Goal: Communication & Community: Ask a question

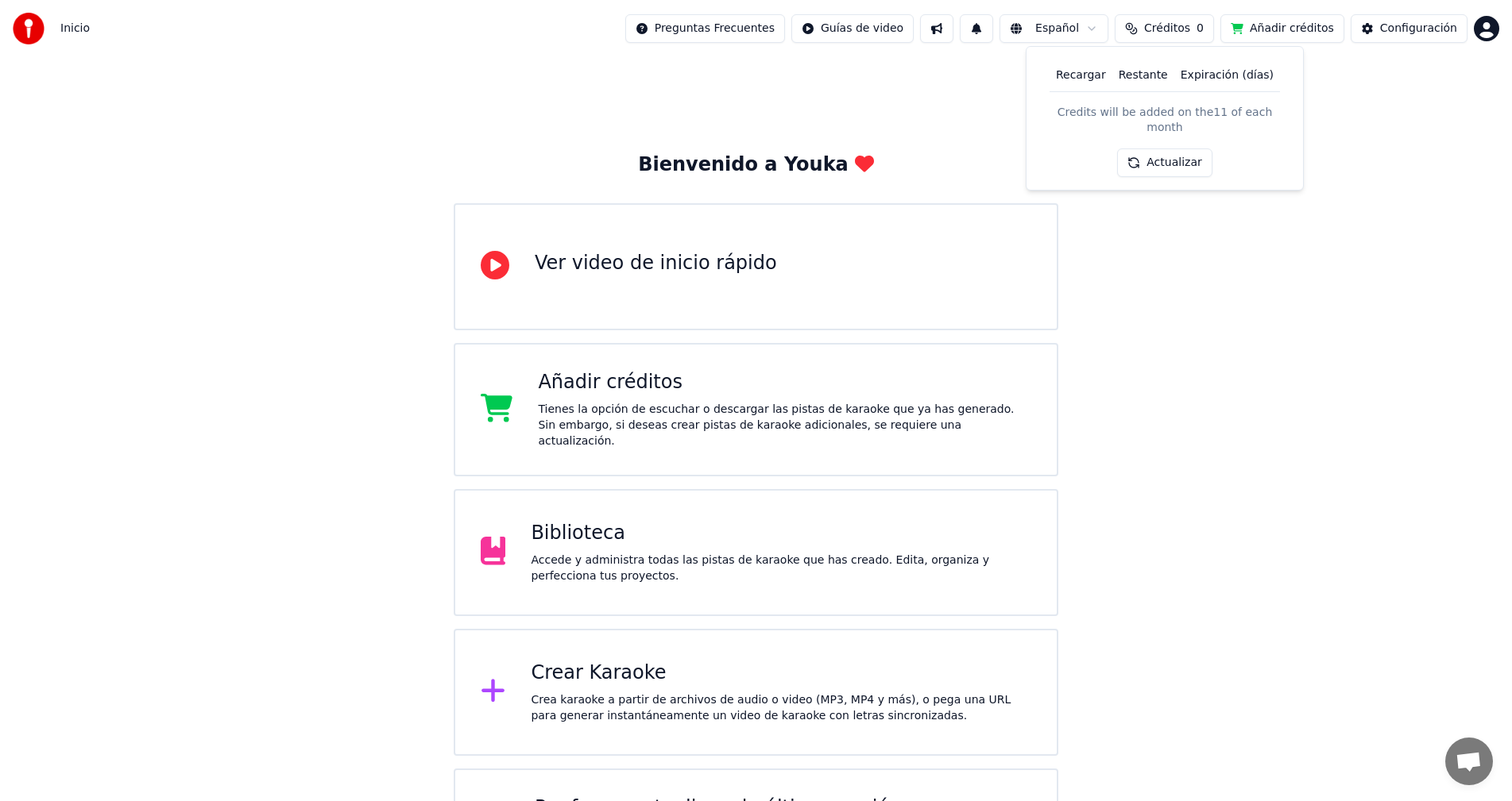
click at [1173, 149] on button "Actualizar" at bounding box center [1164, 163] width 95 height 29
click at [1185, 116] on button "Actualizar" at bounding box center [1164, 119] width 95 height 29
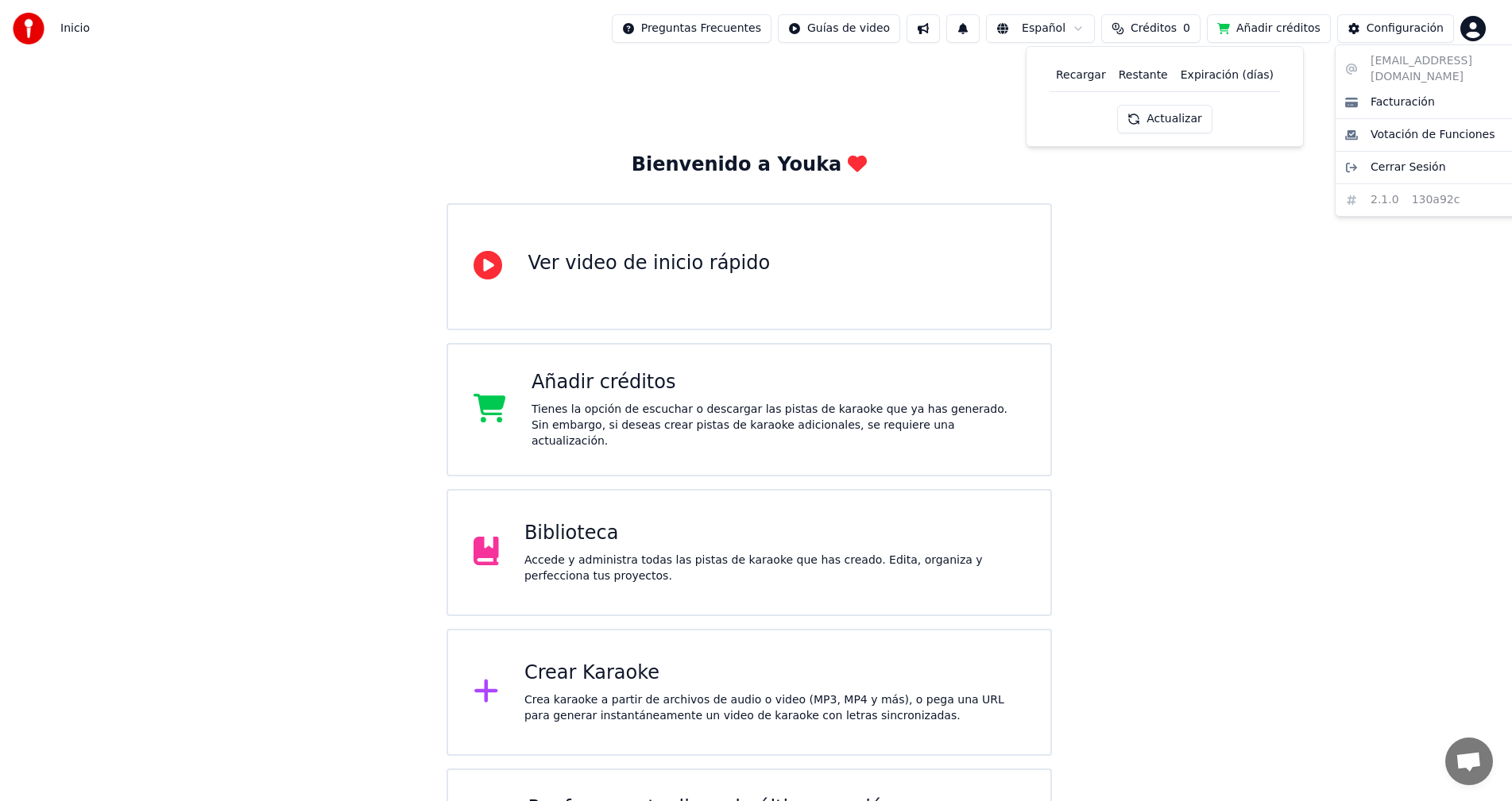
click at [1488, 29] on html "Inicio Preguntas Frecuentes Guías de video Español Créditos 0 Añadir créditos C…" at bounding box center [756, 451] width 1512 height 902
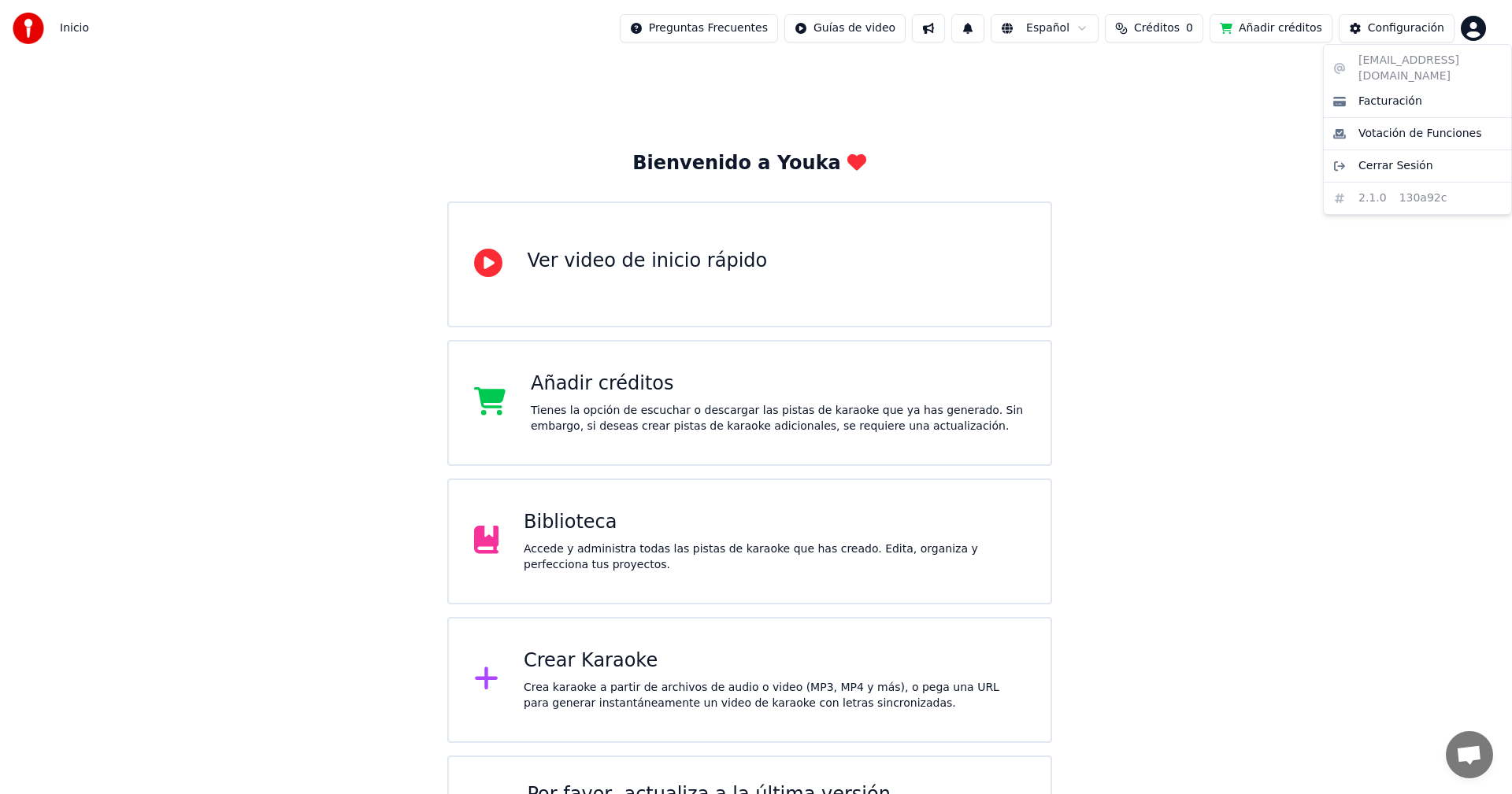
click at [1474, 743] on html "Inicio Preguntas Frecuentes Guías de video Español Créditos 0 Añadir créditos C…" at bounding box center [756, 443] width 1512 height 888
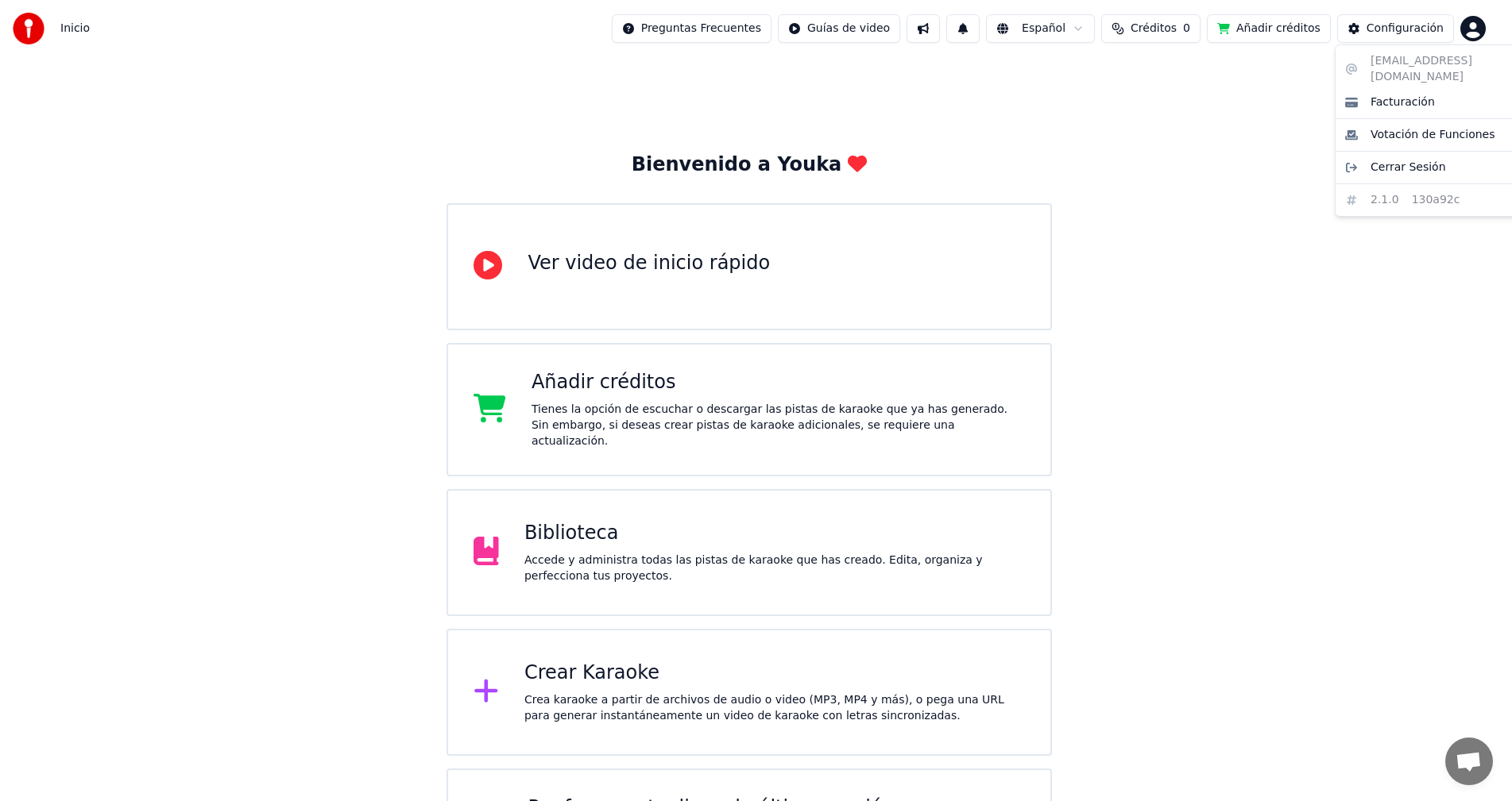
click at [1480, 33] on html "Inicio Preguntas Frecuentes Guías de video Español Créditos 0 Añadir créditos C…" at bounding box center [756, 451] width 1512 height 902
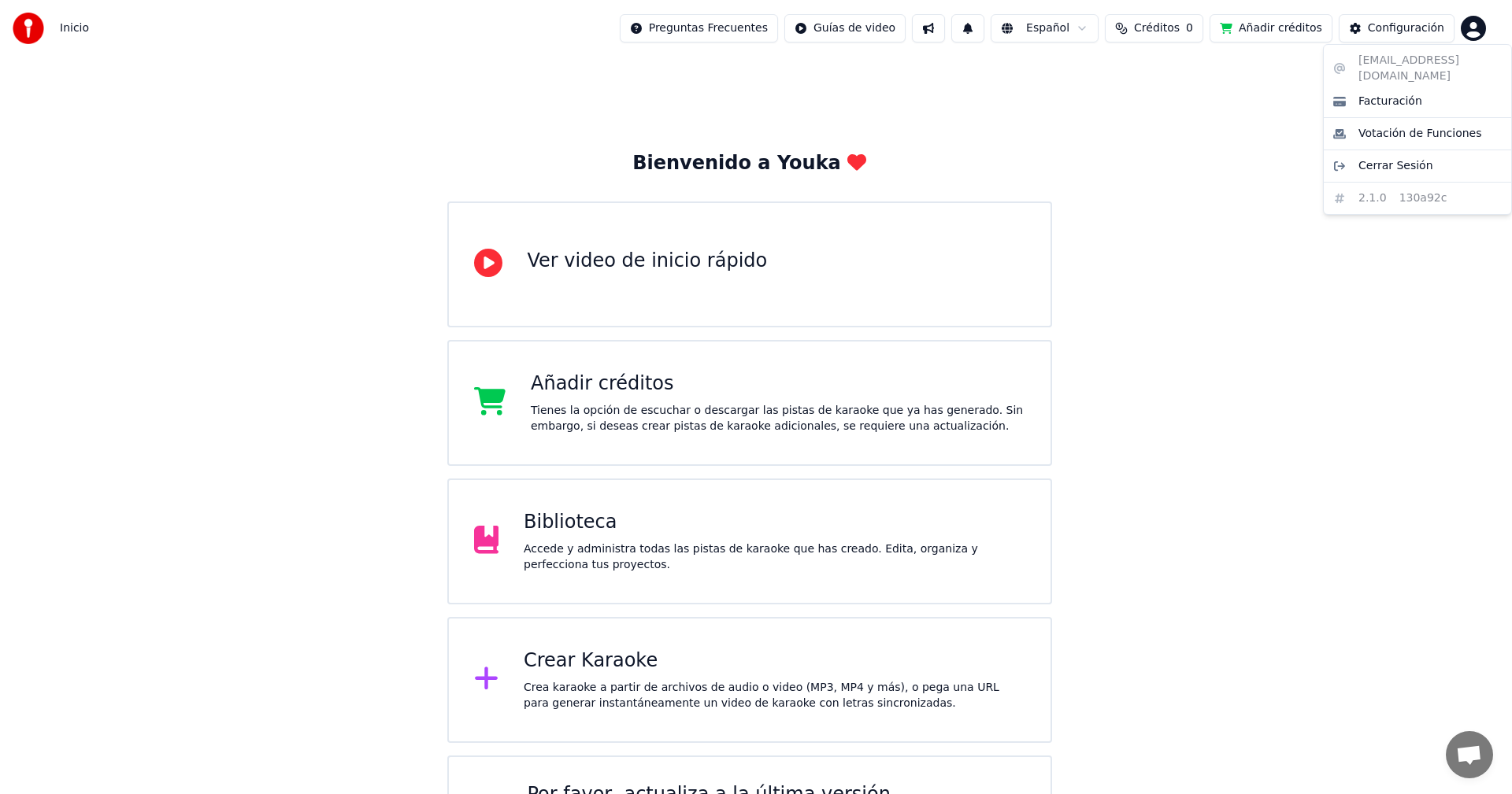
drag, startPoint x: 1420, startPoint y: 526, endPoint x: 1435, endPoint y: 585, distance: 60.9
click at [1420, 527] on html "Inicio Preguntas Frecuentes Guías de video Español Créditos 0 Añadir créditos C…" at bounding box center [756, 443] width 1512 height 888
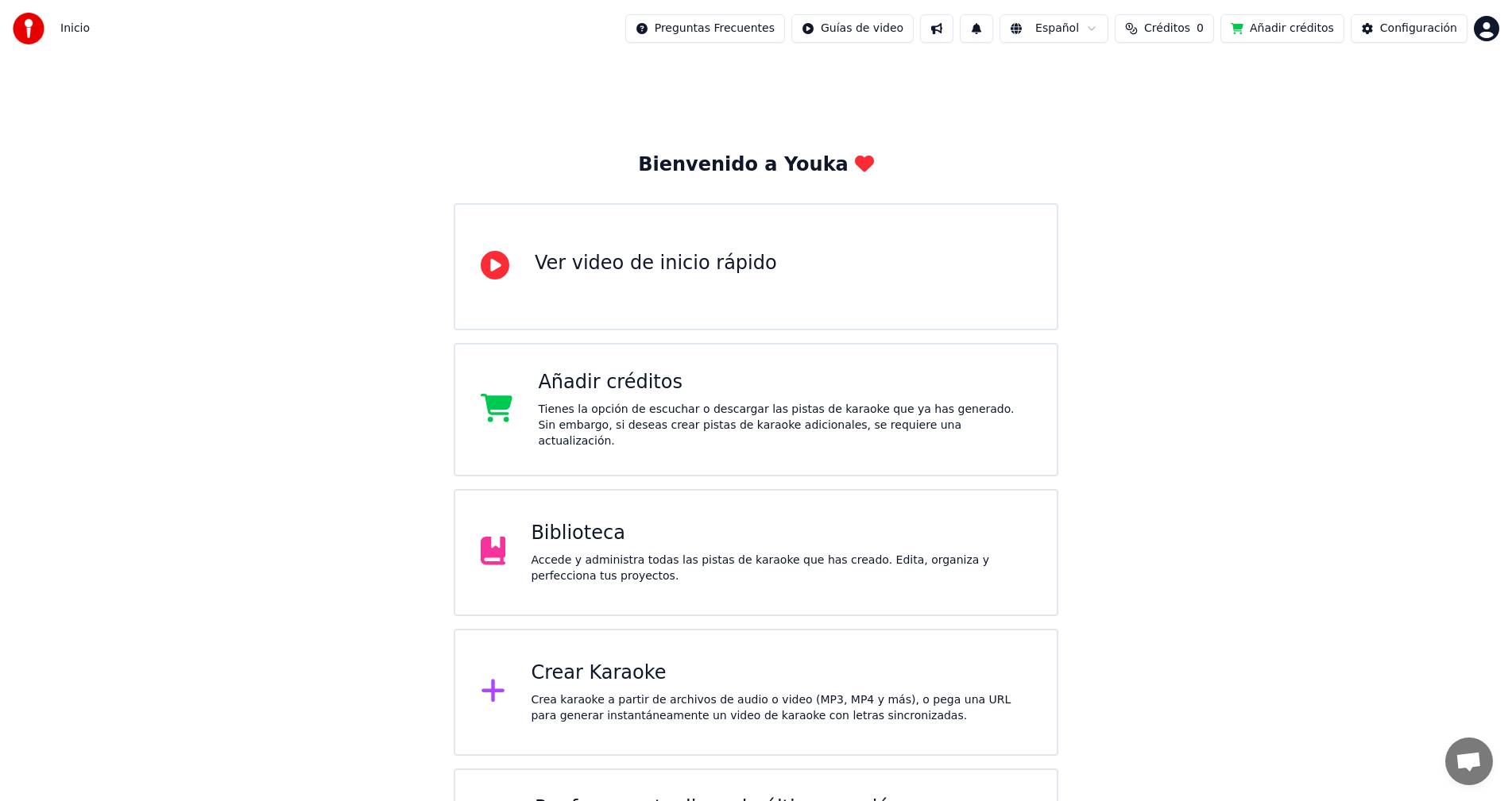
click at [1484, 758] on span "Open chat" at bounding box center [1469, 761] width 47 height 47
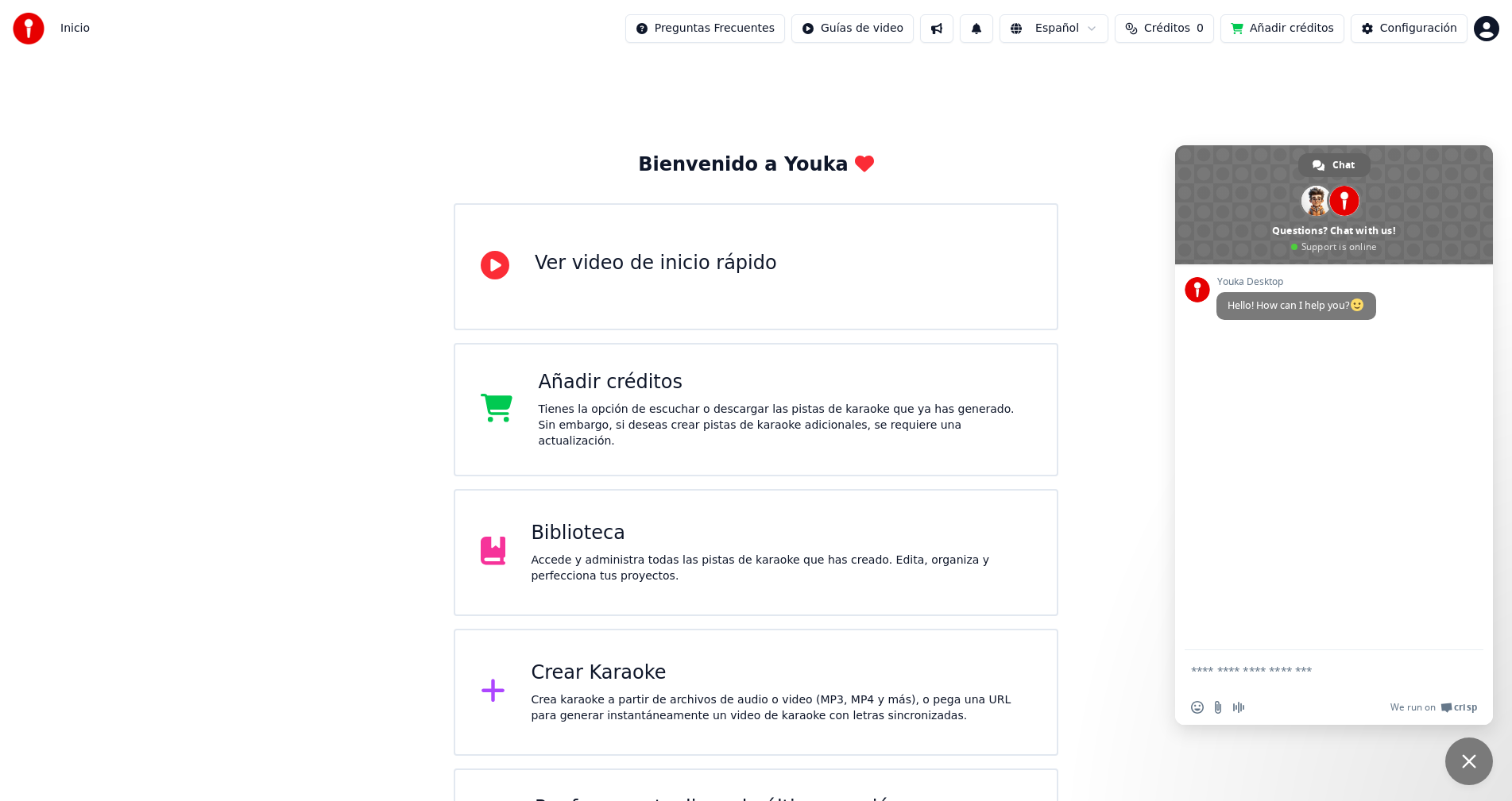
click at [1298, 674] on textarea "Compose your message..." at bounding box center [1317, 670] width 254 height 40
click at [633, 410] on div "Tienes la opción de escuchar o descargar las pistas de karaoke que ya has gener…" at bounding box center [784, 425] width 493 height 47
click at [1308, 672] on textarea "Compose your message..." at bounding box center [1317, 670] width 254 height 40
type textarea "**"
click at [1471, 668] on span "Send" at bounding box center [1464, 670] width 26 height 26
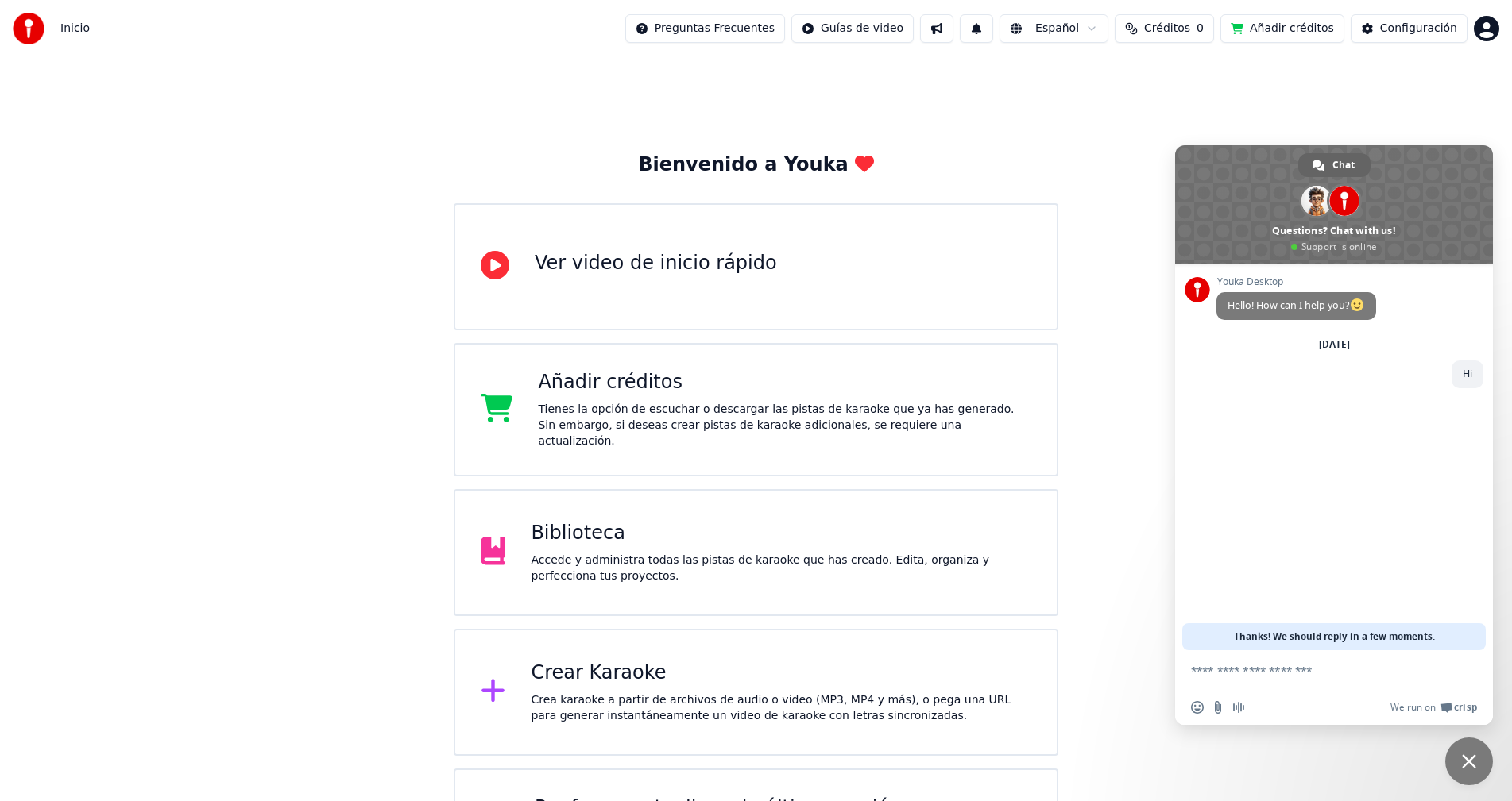
click at [1265, 671] on textarea "Compose your message..." at bounding box center [1317, 670] width 254 height 40
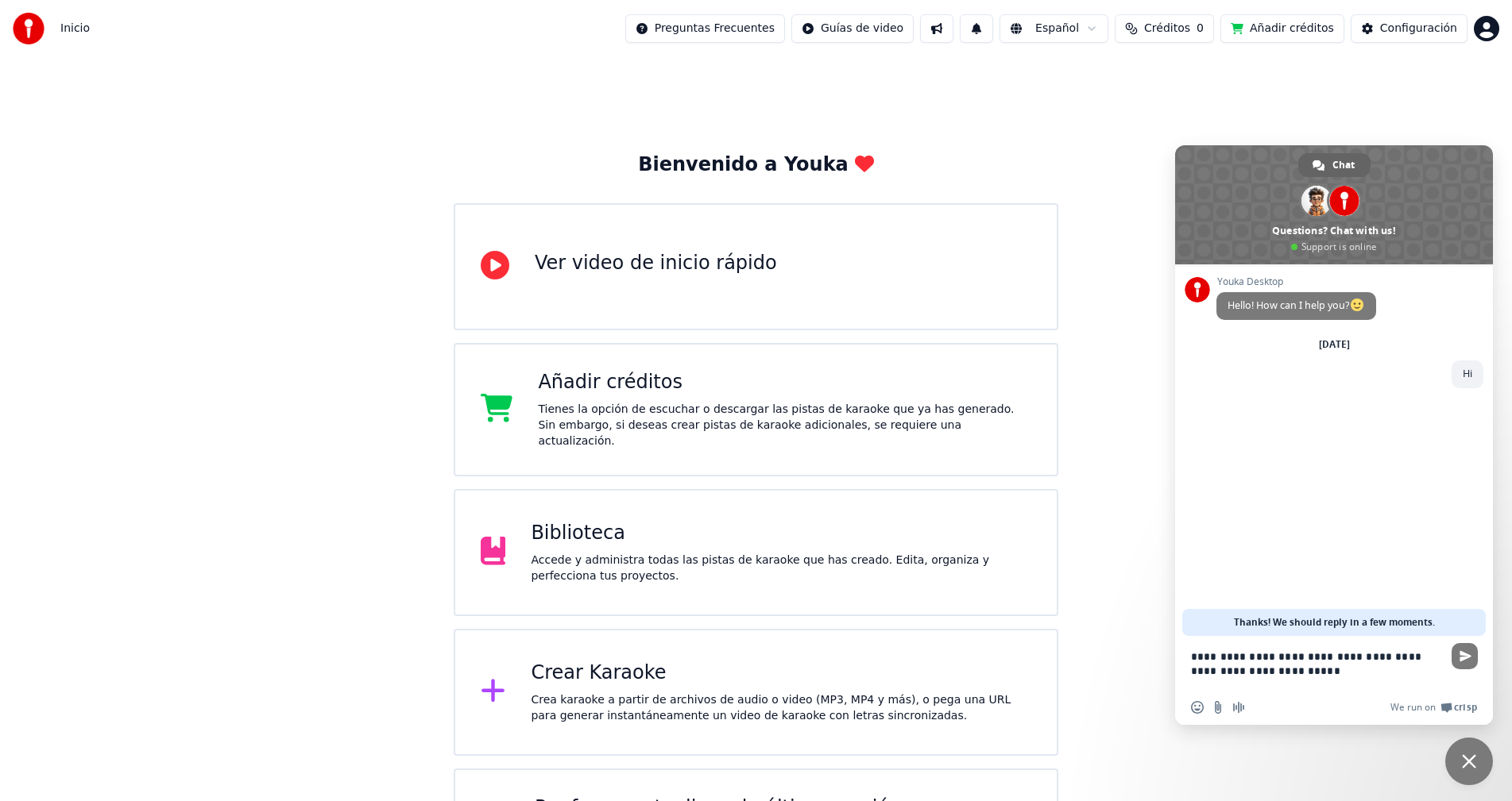
type textarea "**********"
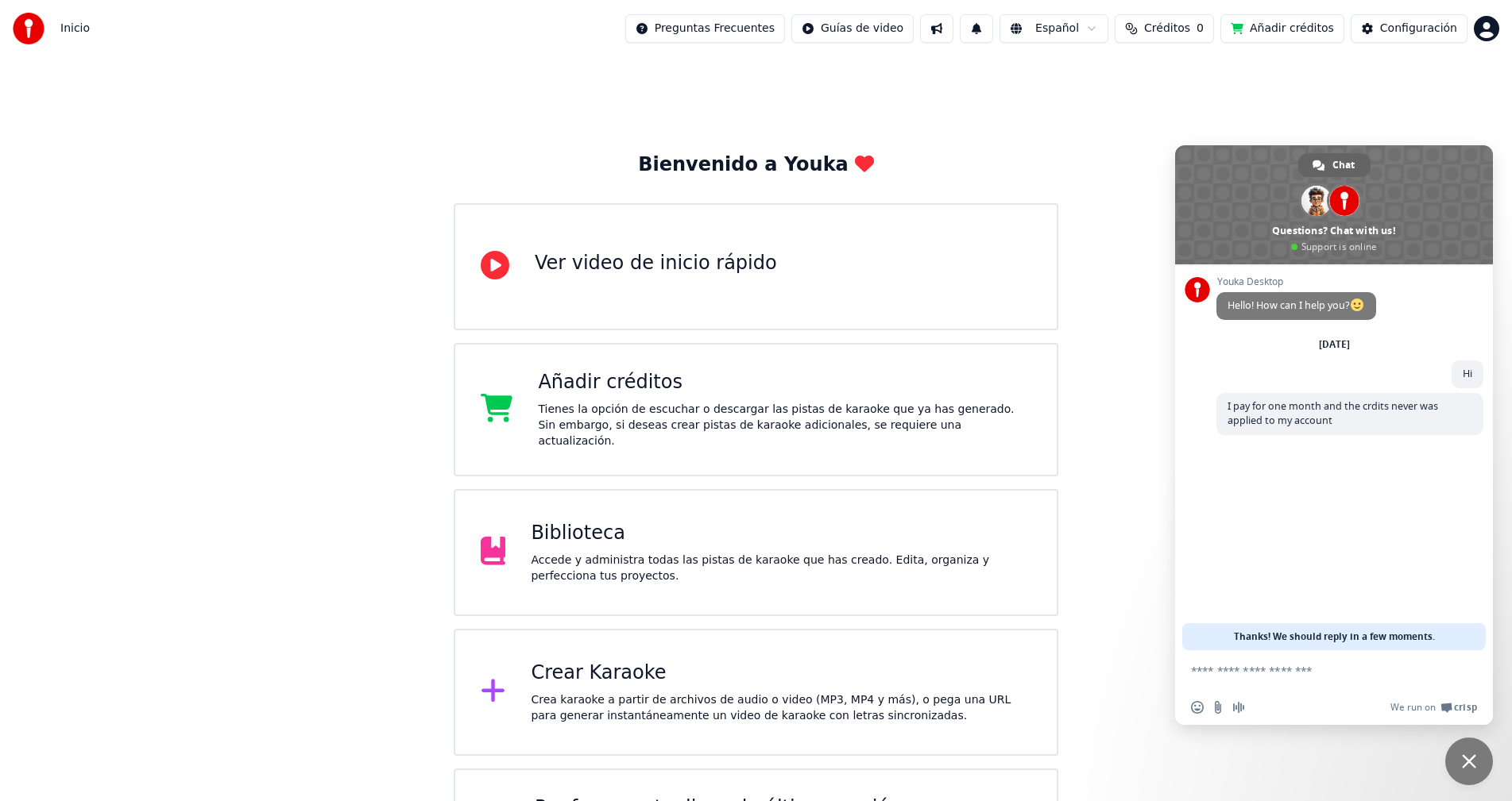
paste textarea "**********"
type textarea "**********"
click at [1190, 26] on button "Créditos 0" at bounding box center [1164, 29] width 100 height 29
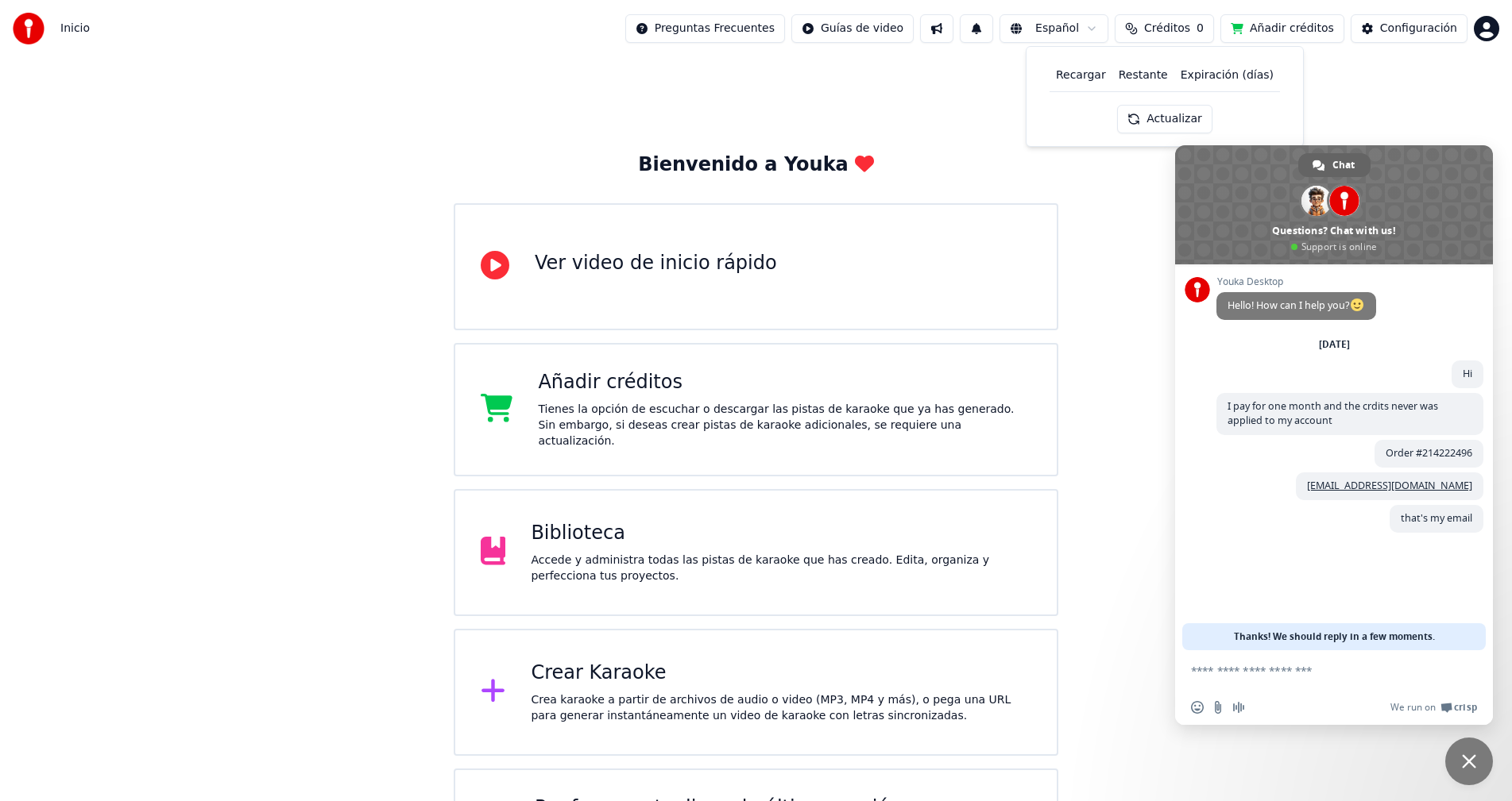
click at [1162, 106] on button "Actualizar" at bounding box center [1164, 119] width 95 height 29
click at [1162, 111] on button "Actualizar" at bounding box center [1164, 119] width 95 height 29
click at [1162, 114] on button "Actualizar" at bounding box center [1164, 119] width 95 height 29
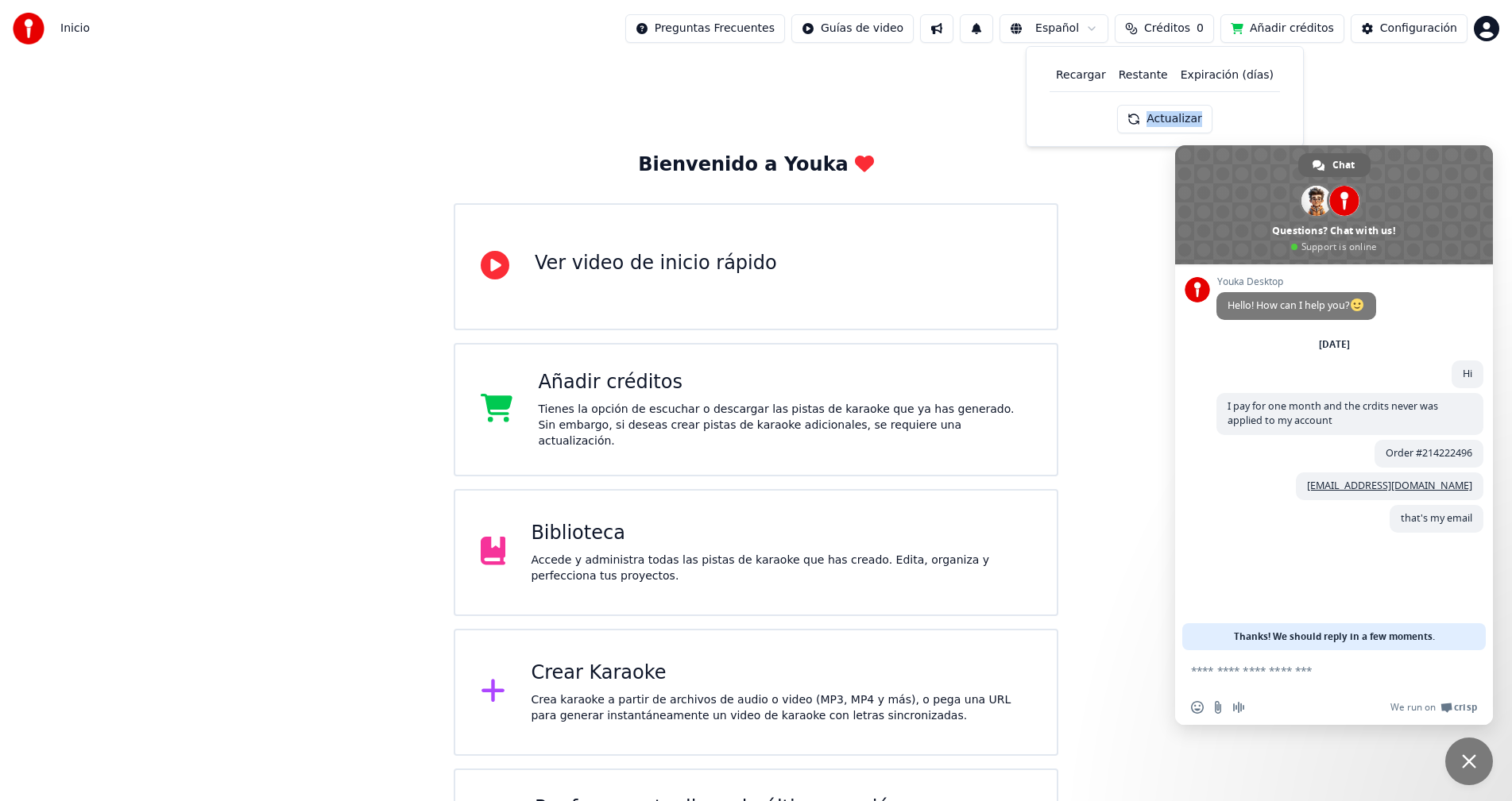
click at [1162, 114] on div "Actualizar" at bounding box center [1164, 119] width 95 height 29
click at [1162, 114] on button "Actualizar" at bounding box center [1164, 119] width 95 height 29
click at [1162, 114] on div "Actualizar" at bounding box center [1164, 119] width 95 height 29
click at [1162, 114] on button "Actualizar" at bounding box center [1164, 119] width 95 height 29
click at [1162, 114] on div "Actualizar" at bounding box center [1161, 119] width 114 height 29
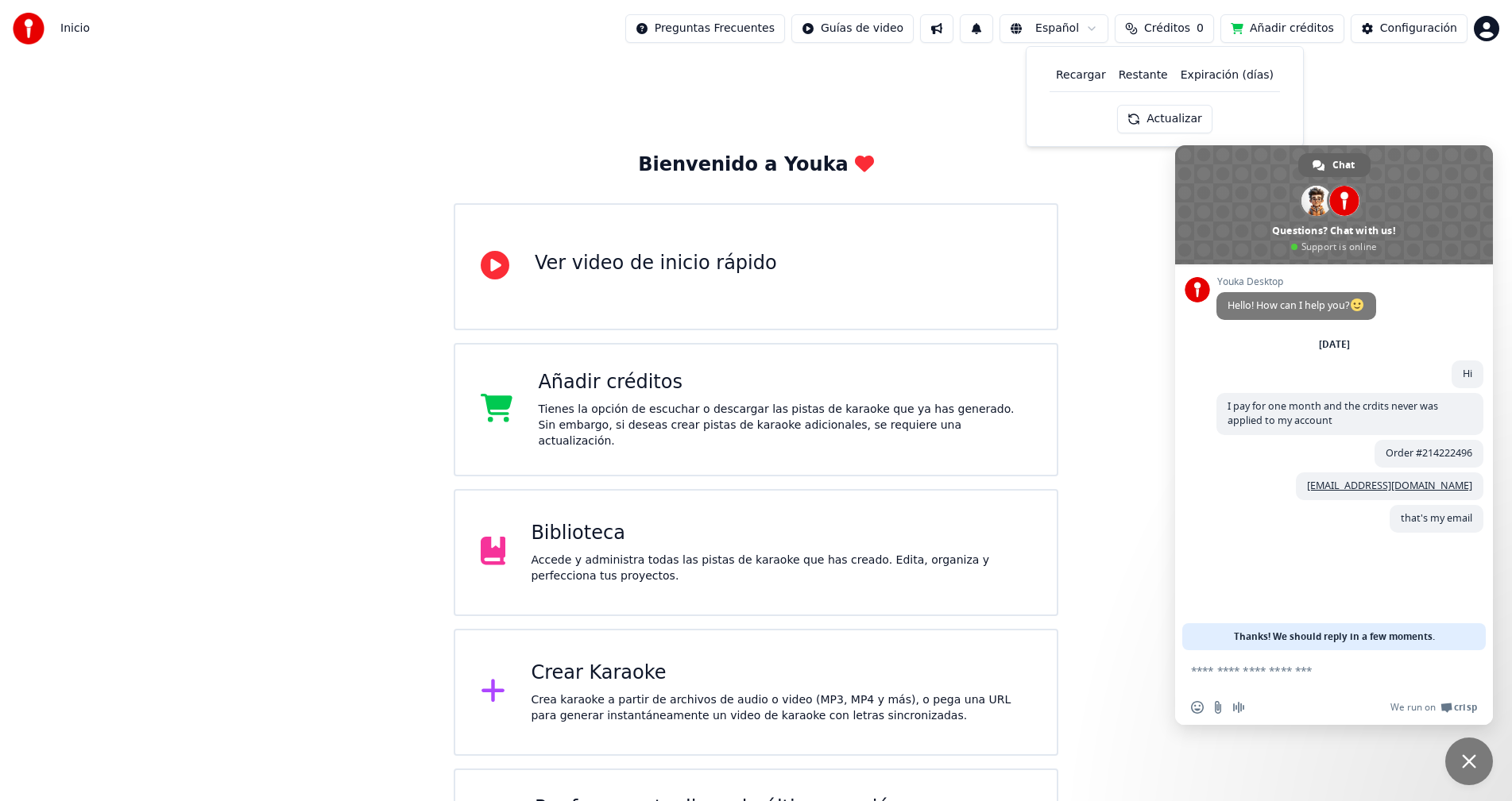
click at [1130, 235] on div "Bienvenido a Youka Ver video de inicio rápido Añadir créditos Tienes la opción …" at bounding box center [756, 479] width 1512 height 845
